Goal: Information Seeking & Learning: Learn about a topic

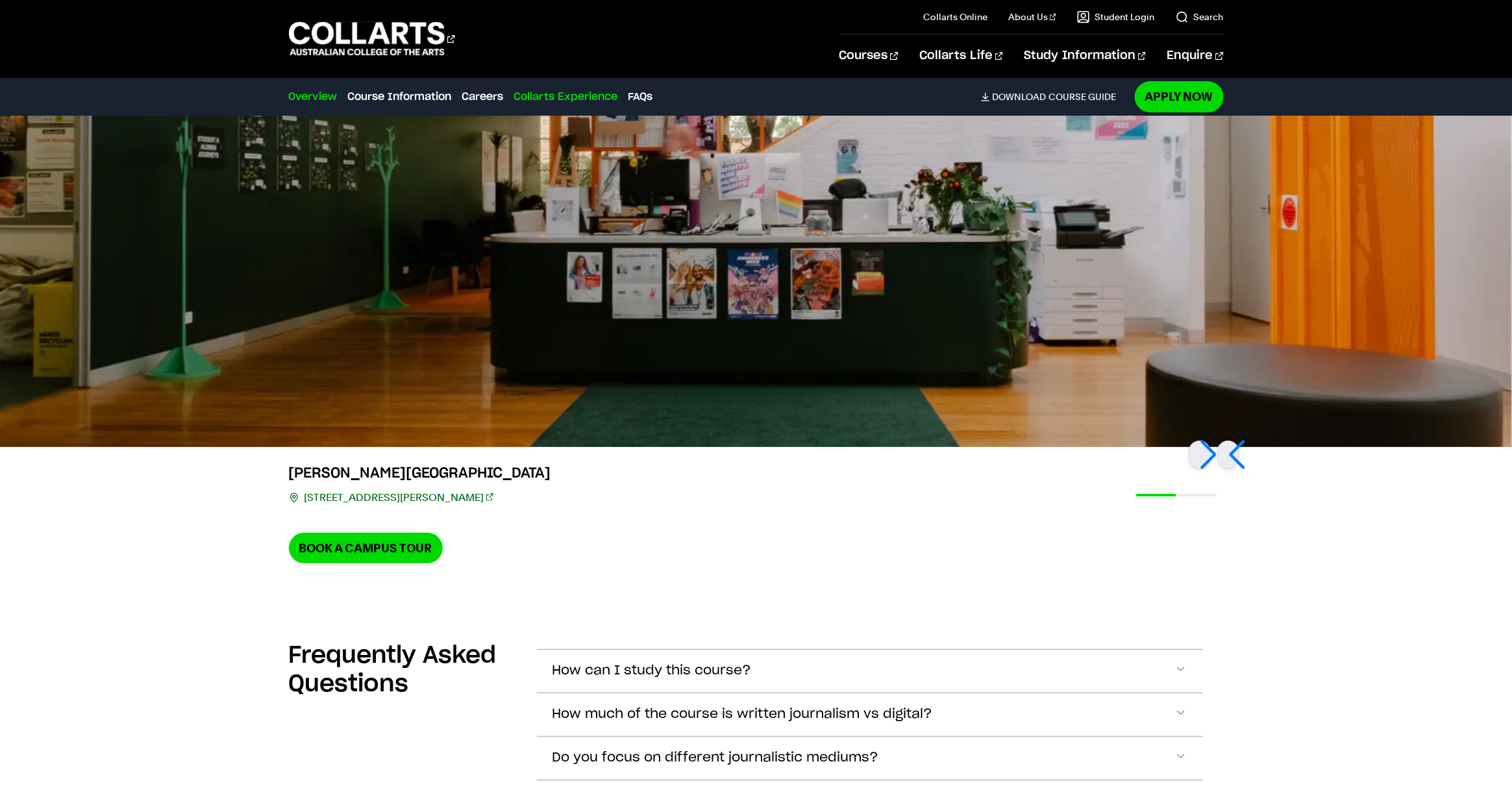
scroll to position [2746, 0]
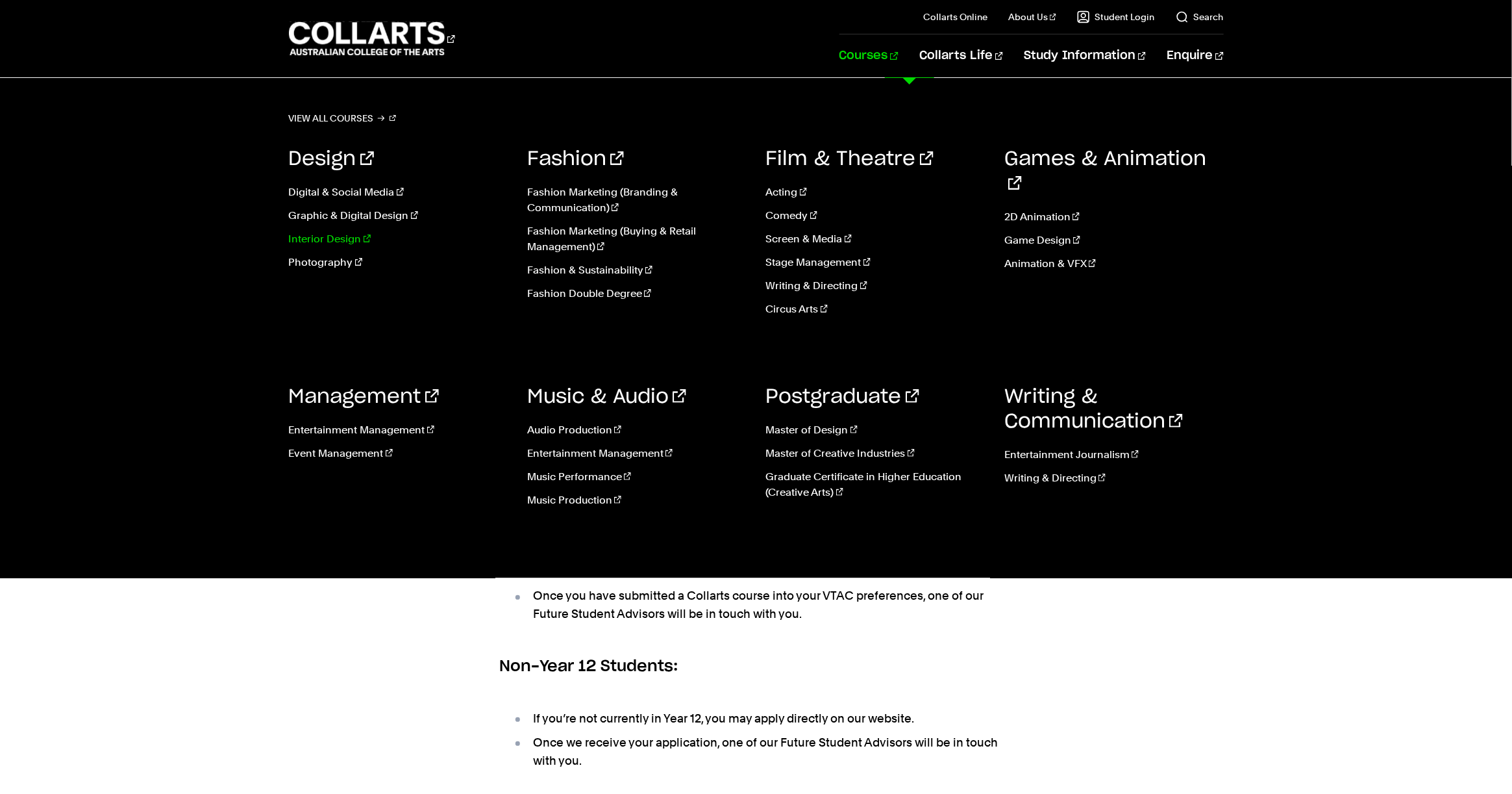
click at [334, 235] on link "Interior Design" at bounding box center [398, 239] width 220 height 15
